Goal: Transaction & Acquisition: Book appointment/travel/reservation

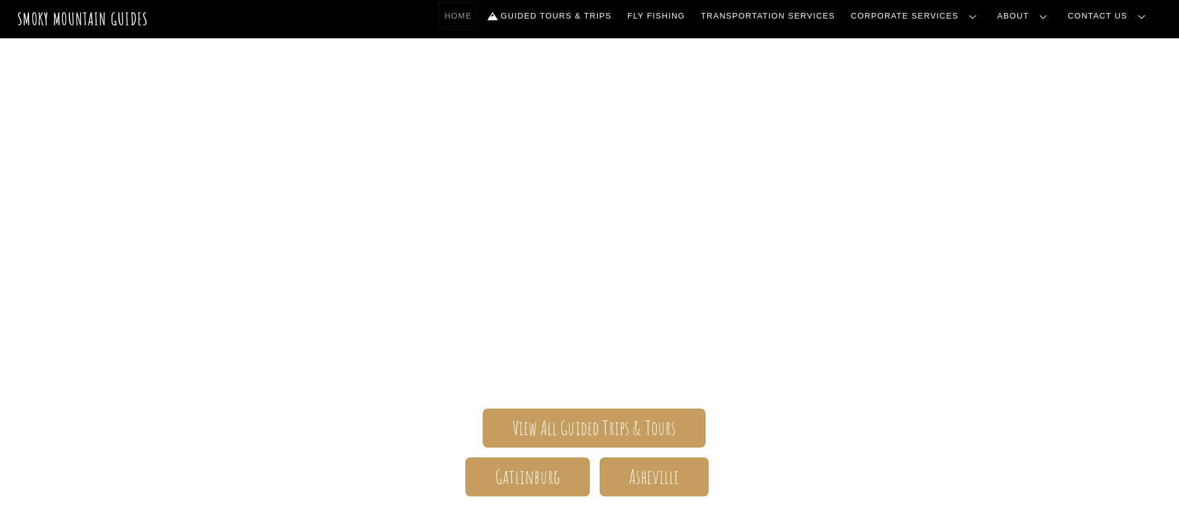
click at [476, 13] on link "Home" at bounding box center [457, 16] width 37 height 26
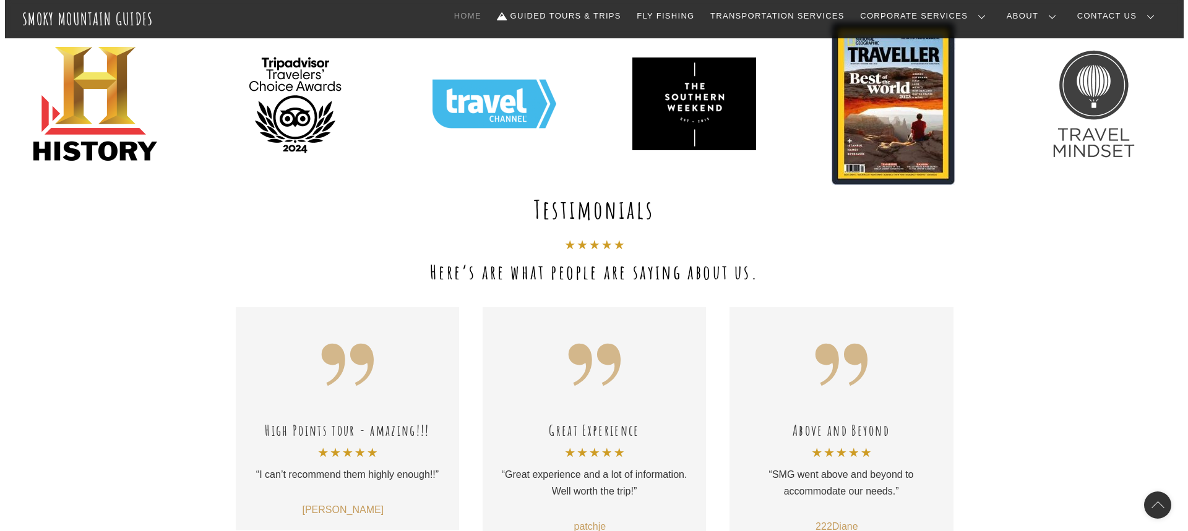
scroll to position [165, 0]
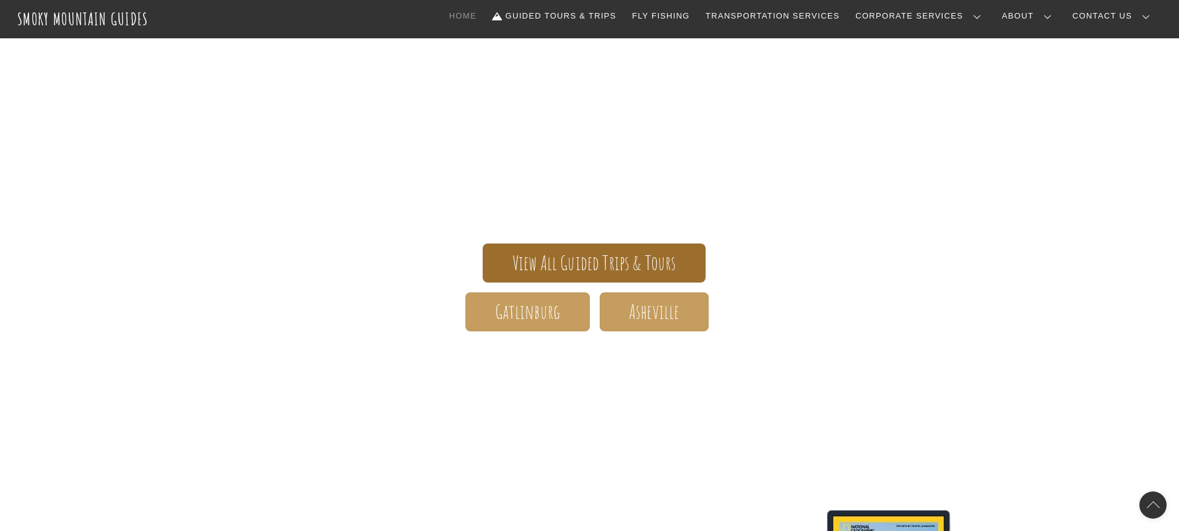
click at [626, 258] on span "View All Guided Trips & Tours" at bounding box center [594, 263] width 164 height 13
